Goal: Task Accomplishment & Management: Use online tool/utility

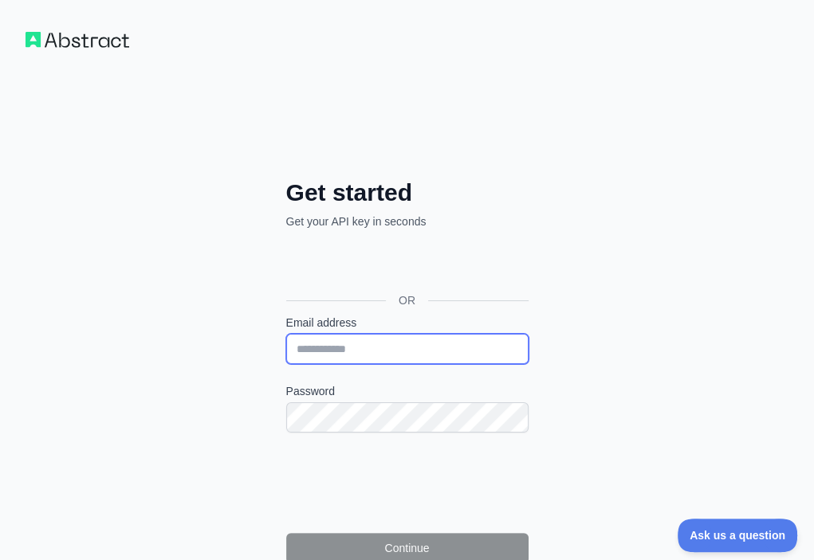
click at [286, 334] on input "Email address" at bounding box center [407, 349] width 242 height 30
paste input "**********"
type input "**********"
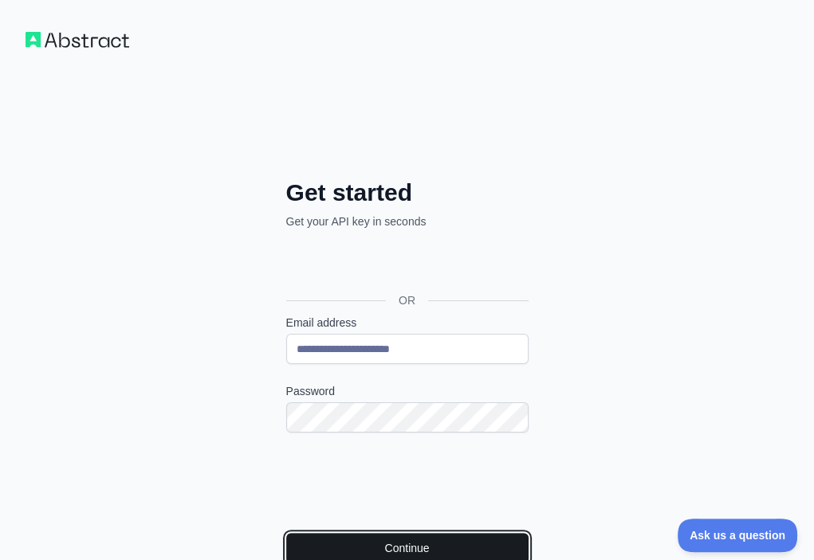
click at [300, 533] on button "Continue" at bounding box center [407, 548] width 242 height 30
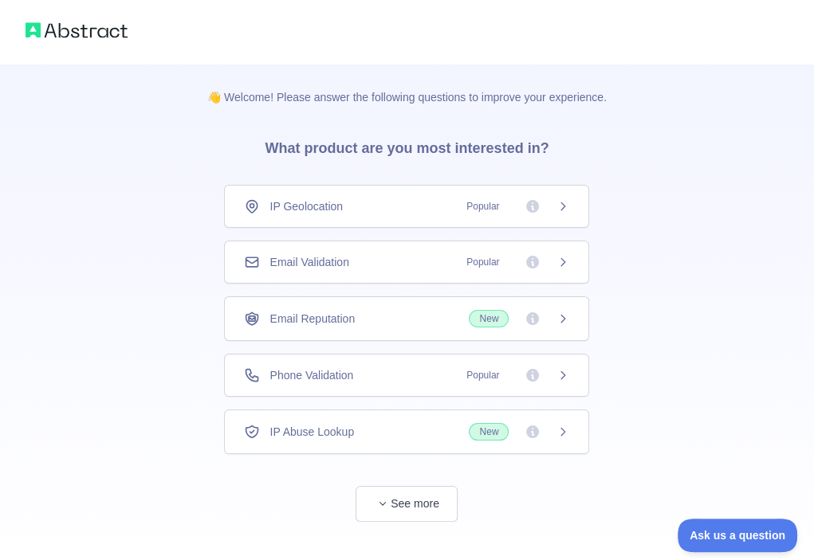
click at [419, 254] on div "Email Validation Popular" at bounding box center [406, 262] width 325 height 16
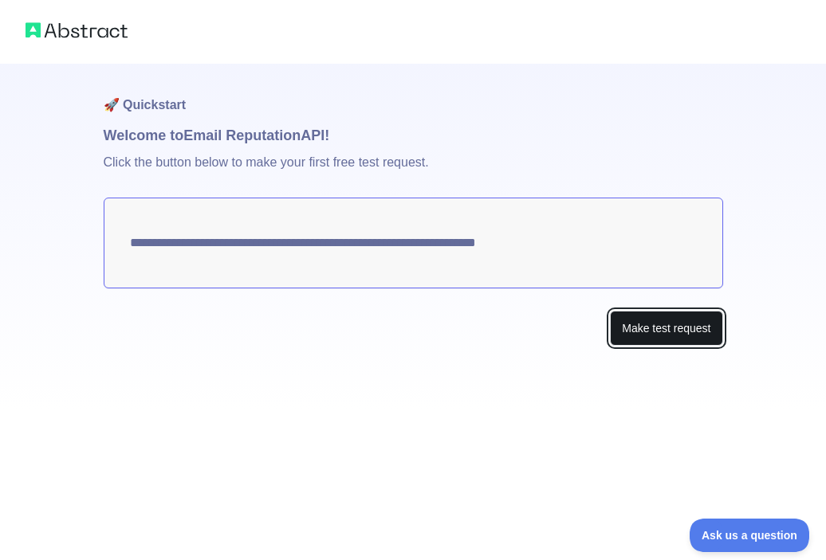
click at [658, 329] on button "Make test request" at bounding box center [666, 329] width 112 height 36
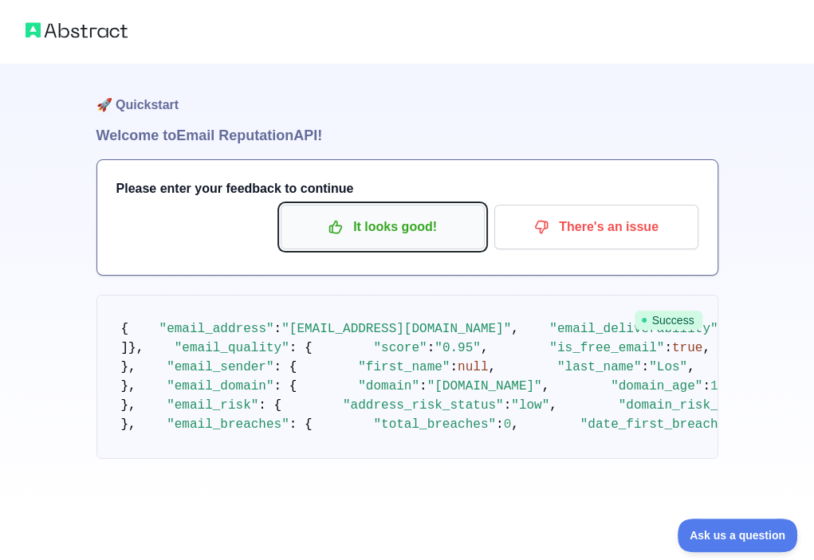
click at [400, 230] on p "It looks good!" at bounding box center [383, 227] width 180 height 27
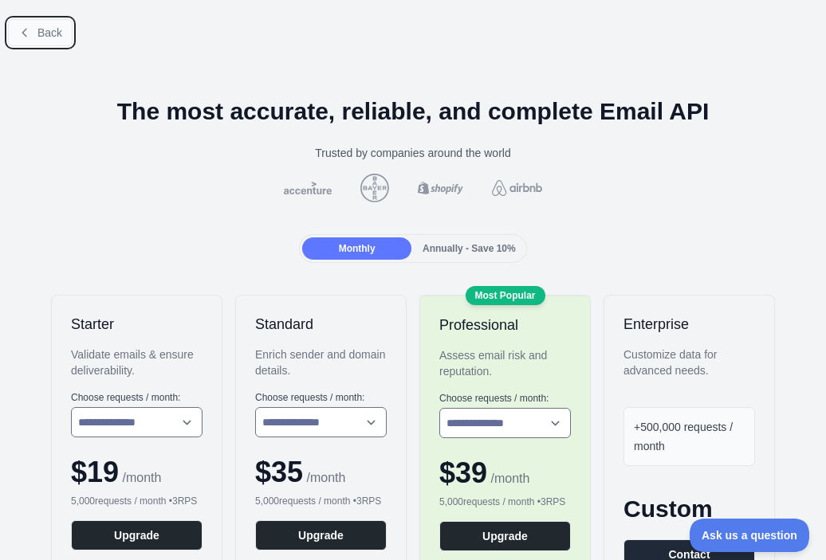
click at [46, 35] on span "Back" at bounding box center [49, 32] width 25 height 13
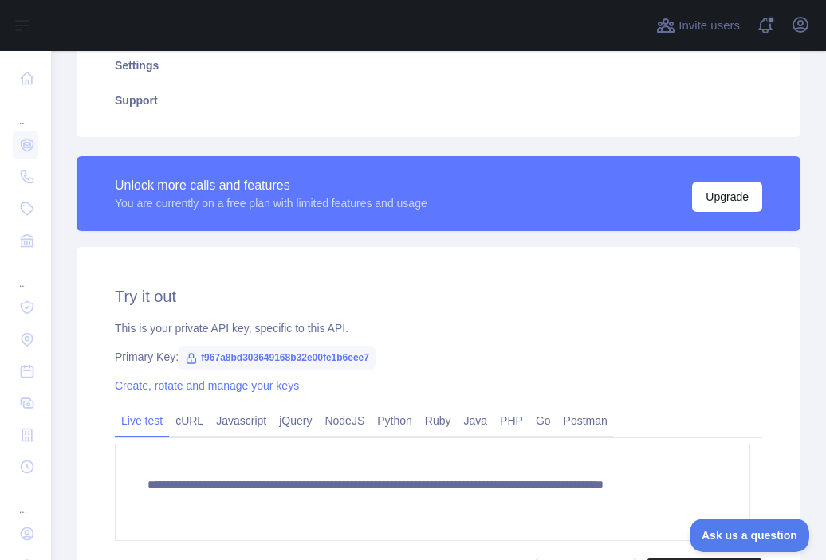
scroll to position [424, 0]
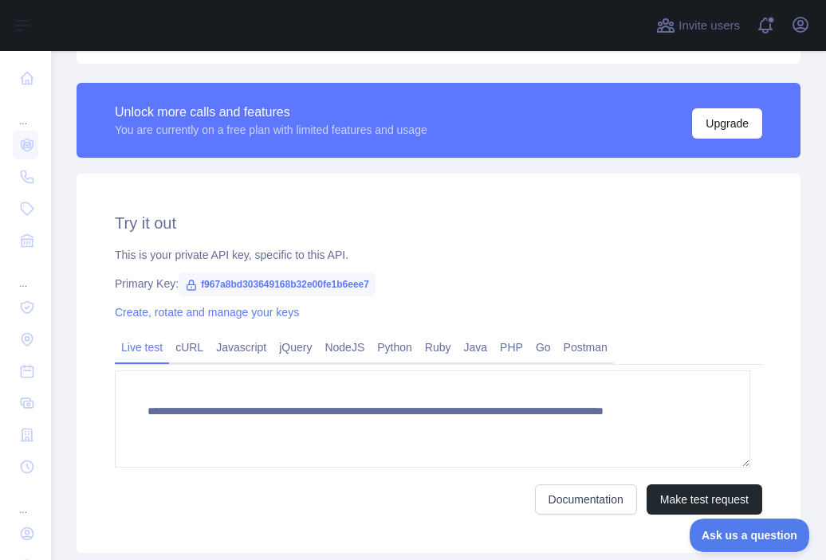
click at [312, 283] on span "f967a8bd303649168b32e00fe1b6eee7" at bounding box center [277, 285] width 197 height 24
copy span "f967a8bd303649168b32e00fe1b6eee7"
